Goal: Find specific page/section: Find specific page/section

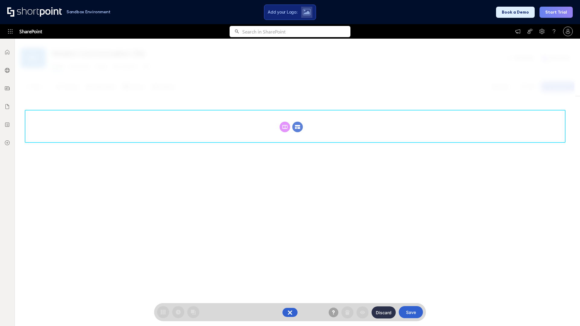
click at [297, 122] on circle at bounding box center [297, 127] width 11 height 11
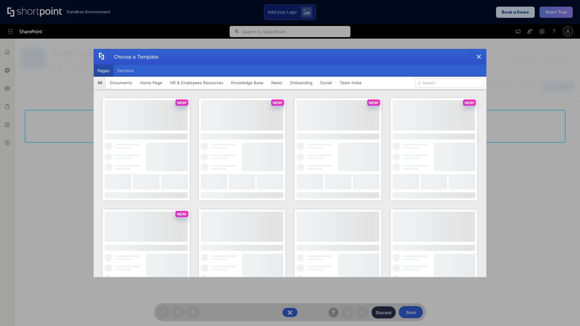
scroll to position [83, 0]
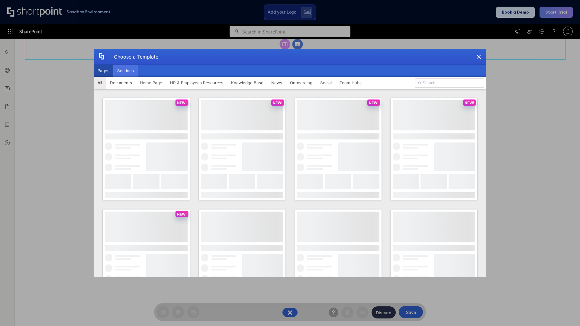
click at [125, 71] on button "Sections" at bounding box center [125, 71] width 24 height 12
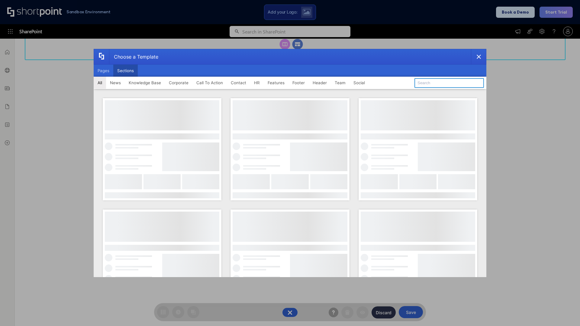
type input "HR"
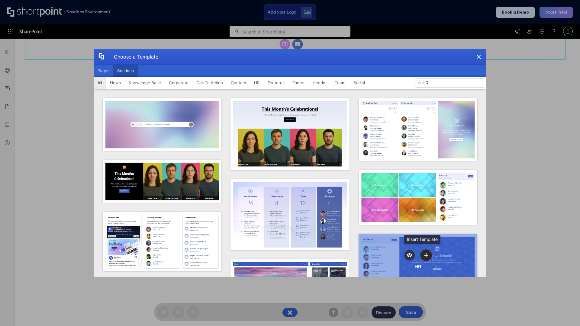
click at [424, 253] on icon "template selector" at bounding box center [426, 255] width 4 height 4
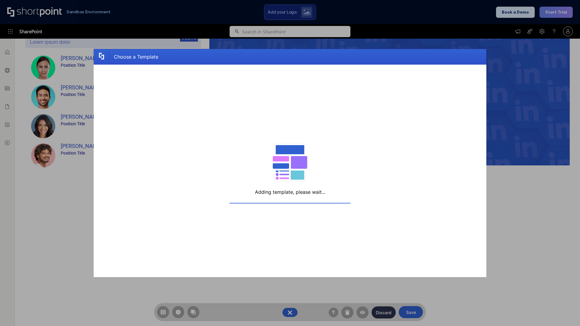
scroll to position [96, 0]
